Goal: Task Accomplishment & Management: Manage account settings

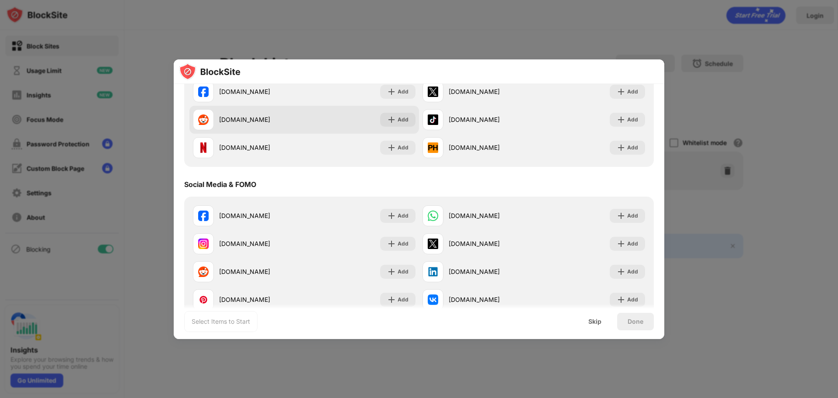
scroll to position [175, 0]
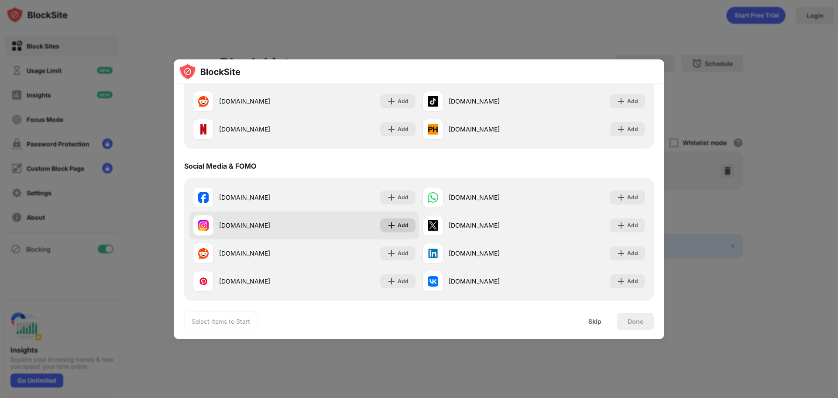
click at [393, 223] on img at bounding box center [391, 225] width 9 height 9
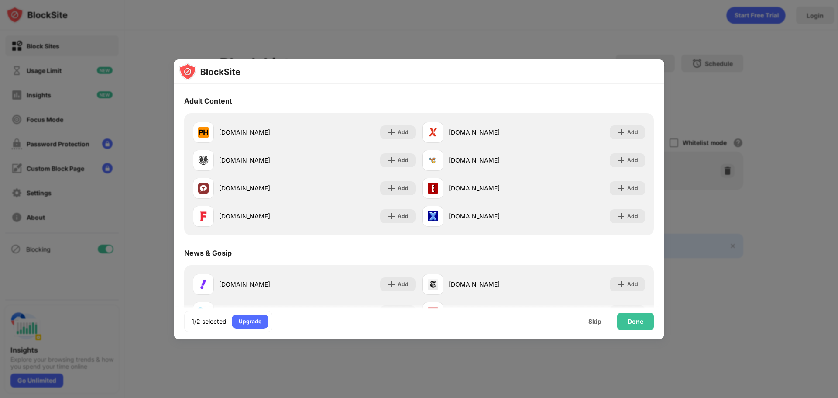
scroll to position [393, 0]
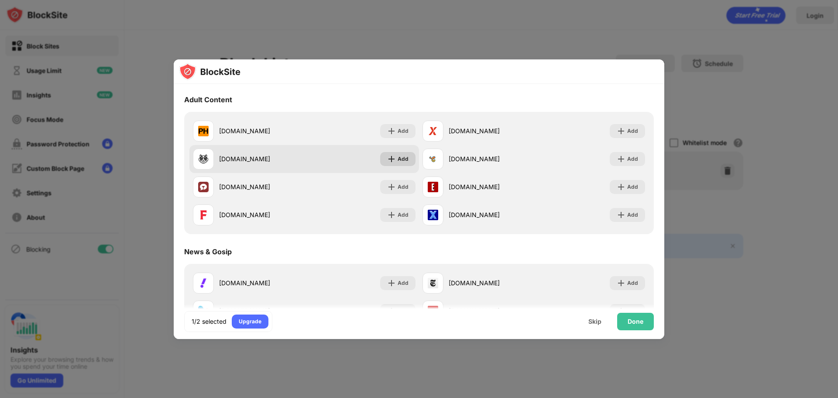
click at [405, 156] on div "Add" at bounding box center [403, 159] width 11 height 9
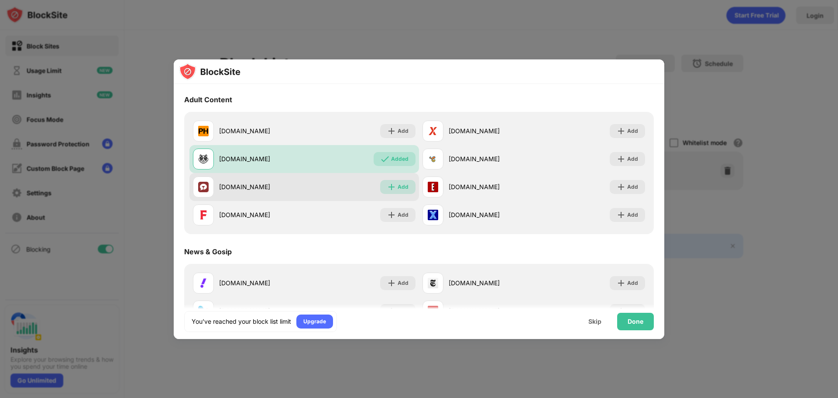
click at [399, 185] on div "Add" at bounding box center [403, 187] width 11 height 9
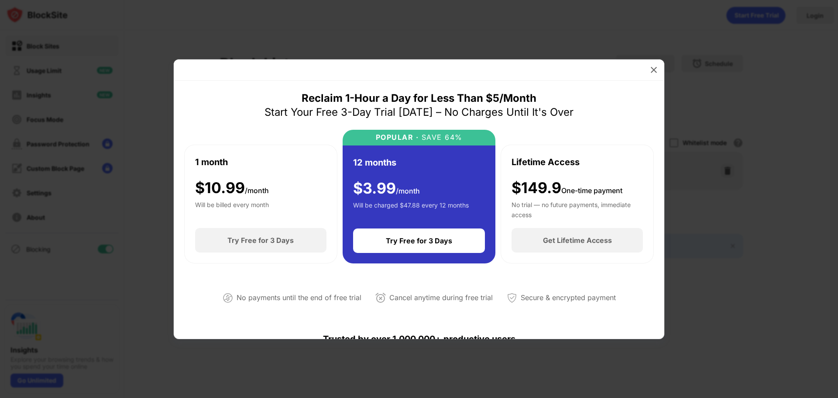
click at [658, 69] on img at bounding box center [654, 70] width 9 height 9
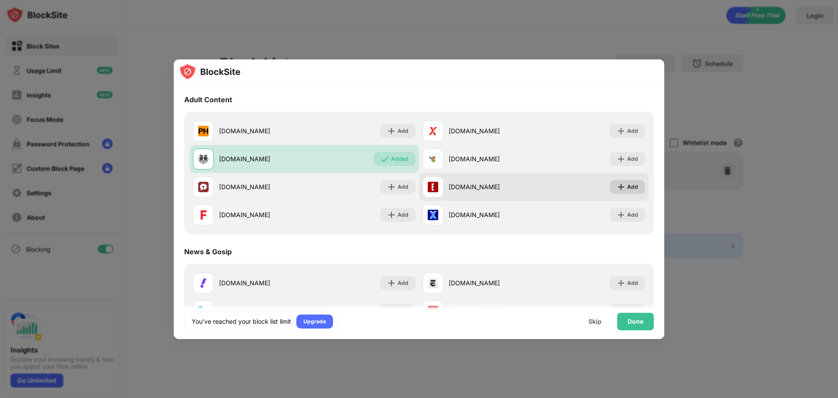
click at [628, 186] on div "Add" at bounding box center [633, 187] width 11 height 9
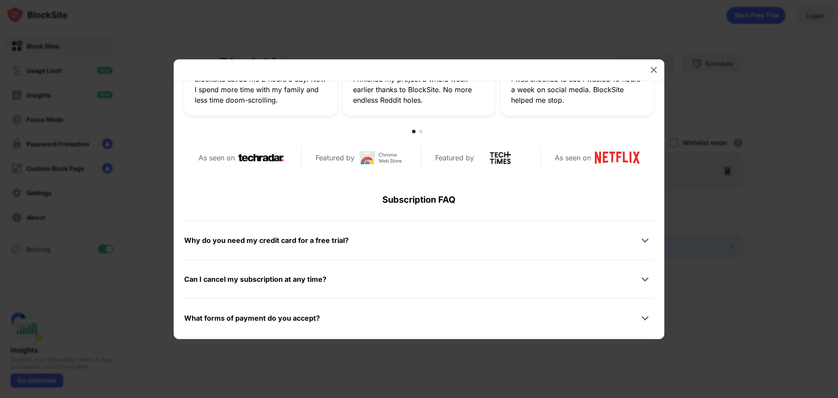
scroll to position [197, 0]
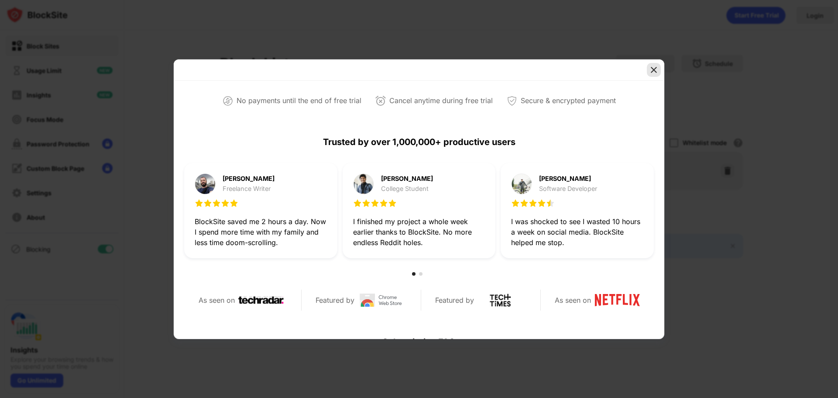
click at [651, 72] on img at bounding box center [654, 70] width 9 height 9
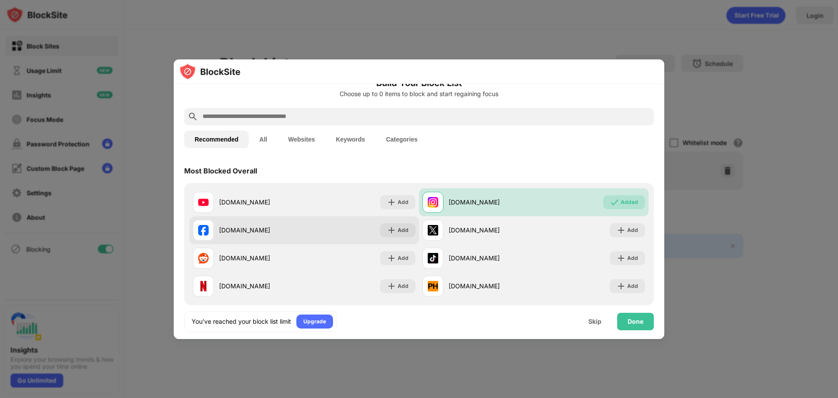
scroll to position [0, 0]
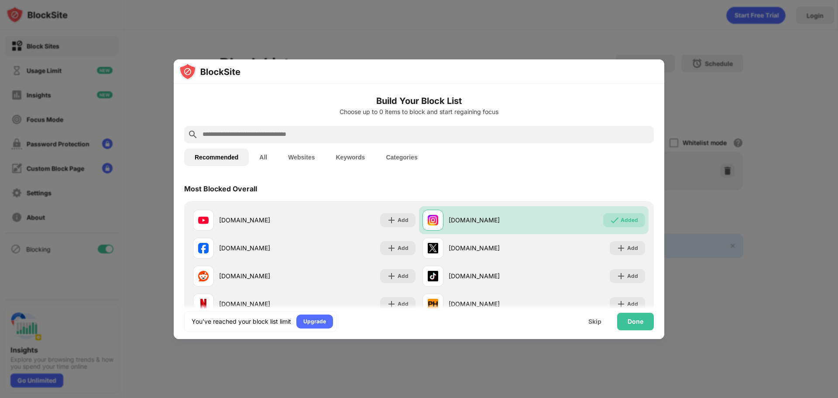
click at [268, 155] on button "All" at bounding box center [263, 156] width 29 height 17
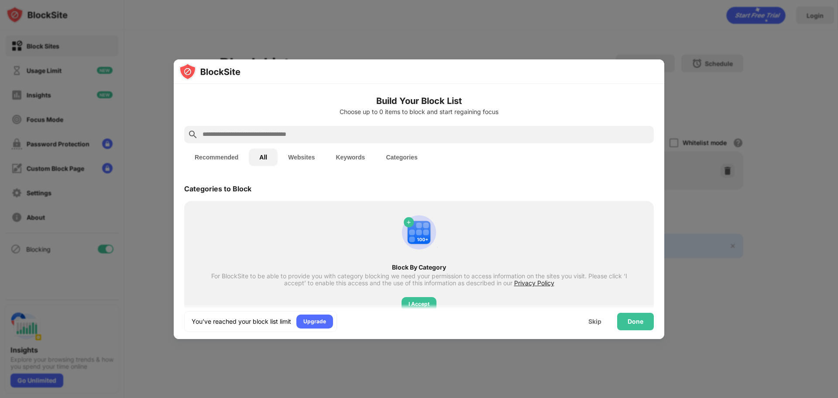
click at [290, 155] on button "Websites" at bounding box center [302, 156] width 48 height 17
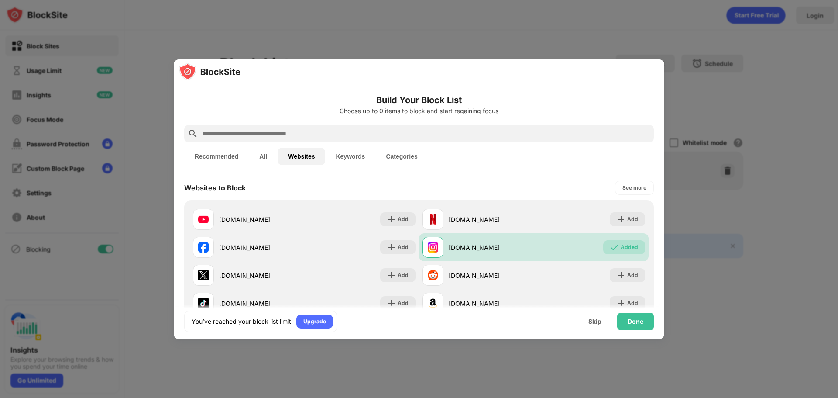
click at [219, 162] on button "Recommended" at bounding box center [216, 156] width 65 height 17
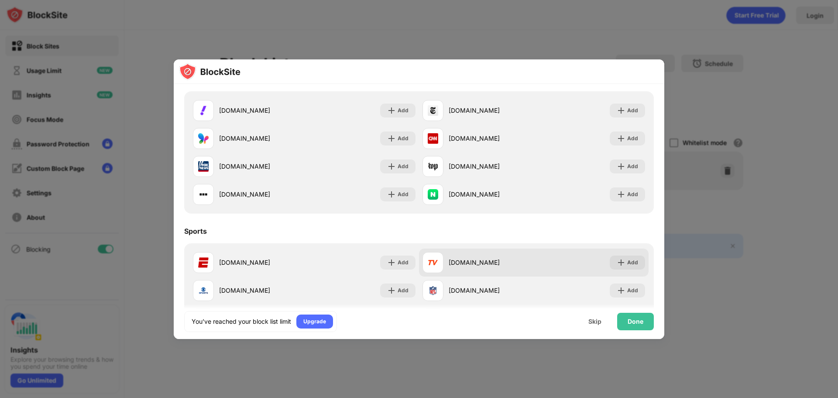
scroll to position [568, 0]
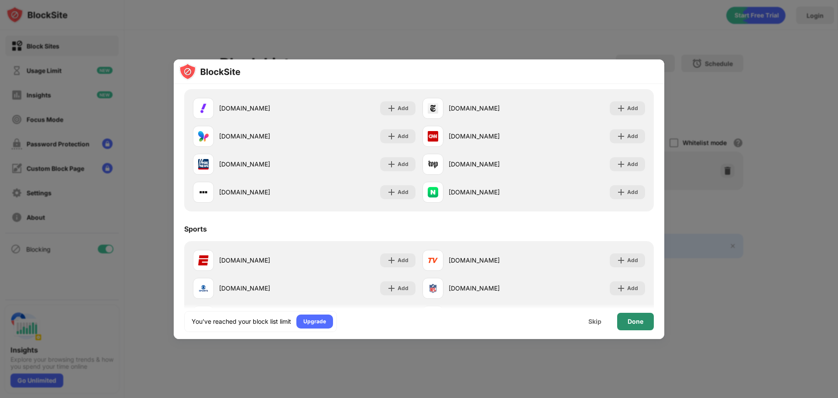
click at [635, 324] on div "Done" at bounding box center [636, 321] width 16 height 7
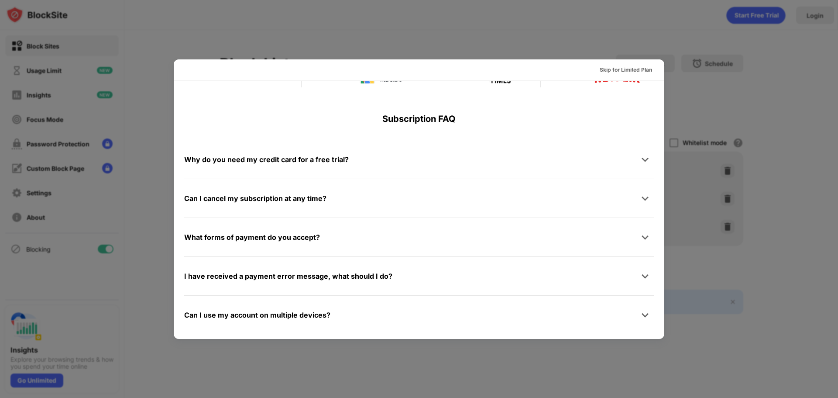
scroll to position [426, 0]
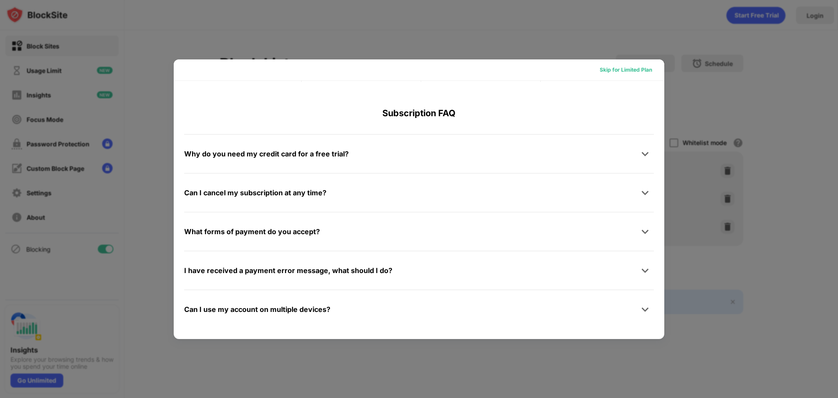
click at [635, 69] on div "Skip for Limited Plan" at bounding box center [626, 70] width 52 height 9
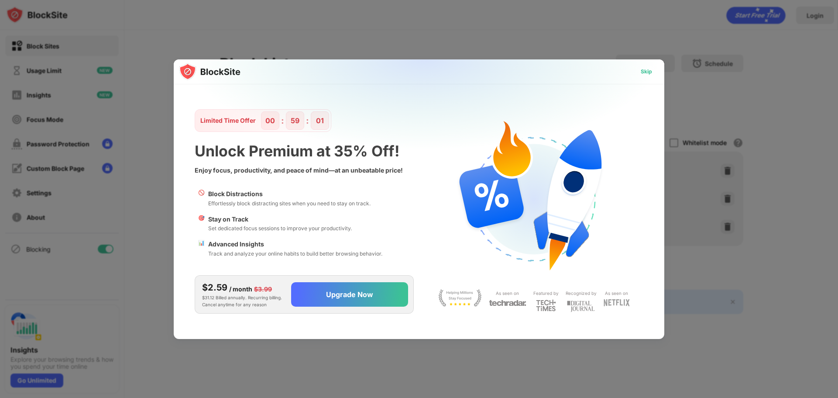
click at [638, 78] on div "Skip" at bounding box center [646, 72] width 25 height 14
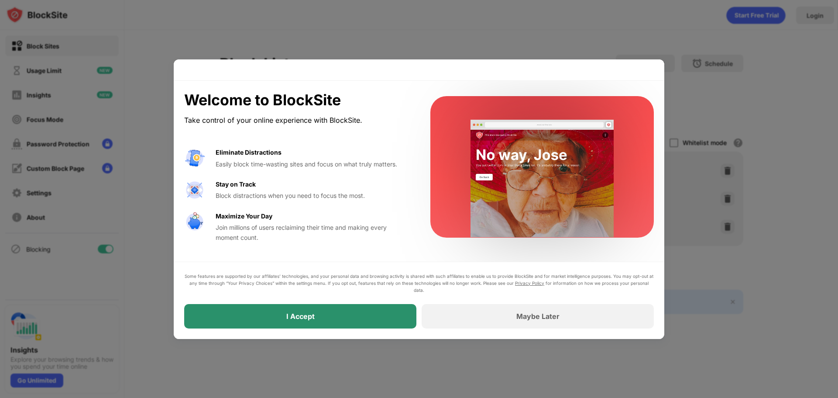
click at [285, 315] on div "I Accept" at bounding box center [300, 316] width 232 height 24
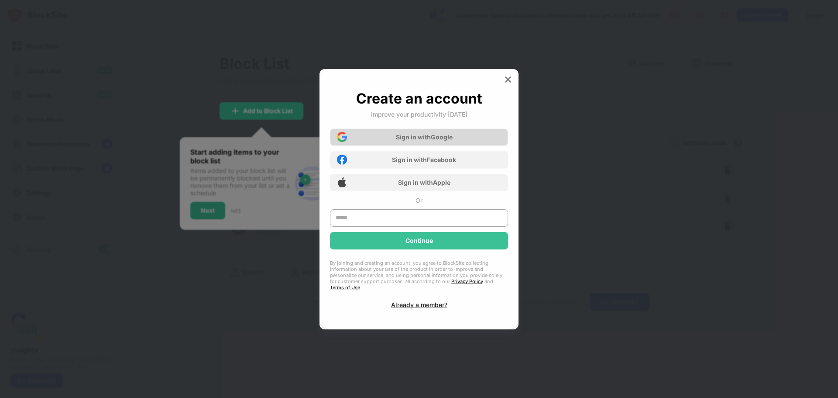
click at [373, 144] on div "Sign in with Google" at bounding box center [419, 136] width 178 height 17
click at [396, 141] on div "Sign in with Google" at bounding box center [424, 136] width 57 height 7
